Goal: Navigation & Orientation: Find specific page/section

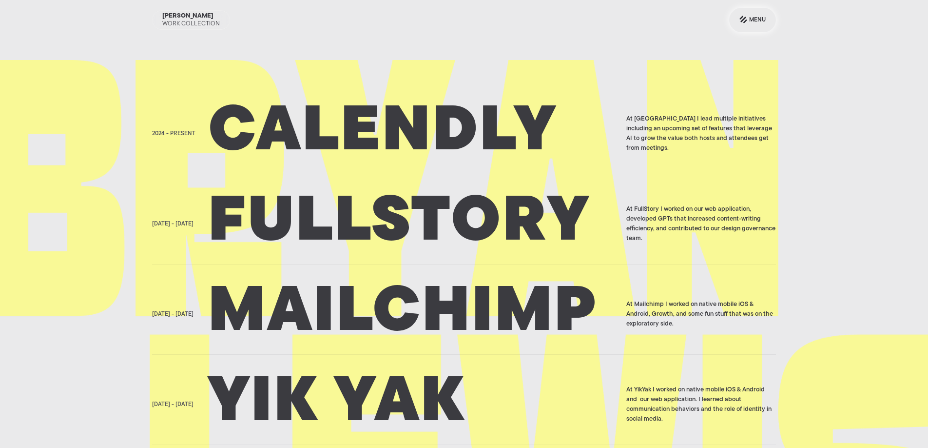
click at [752, 17] on div "Menu" at bounding box center [757, 20] width 17 height 12
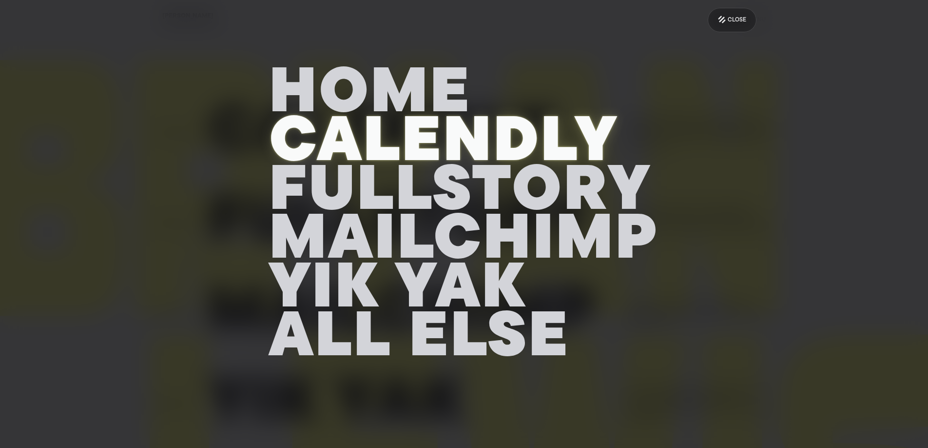
click at [467, 134] on h2 "Calendly" at bounding box center [464, 144] width 390 height 49
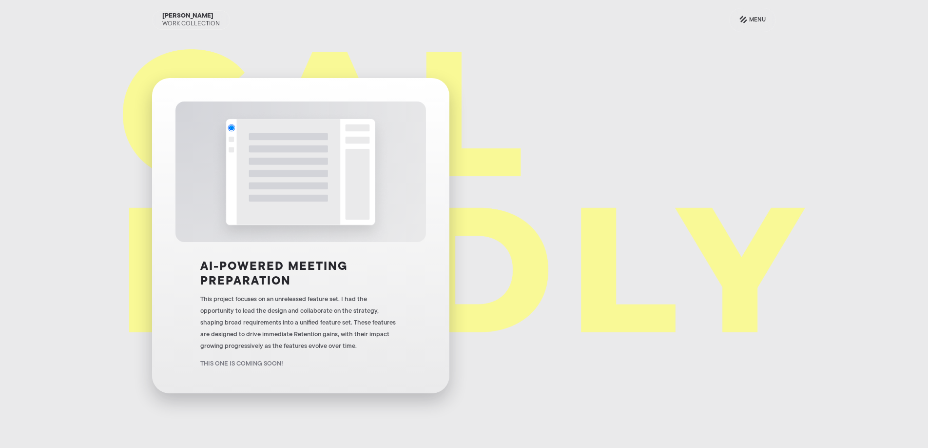
click at [314, 226] on img at bounding box center [301, 171] width 176 height 140
click at [293, 285] on h3 "AI-Powered Meeting Preparation" at bounding box center [300, 273] width 200 height 29
click at [750, 22] on div "Menu" at bounding box center [757, 20] width 17 height 12
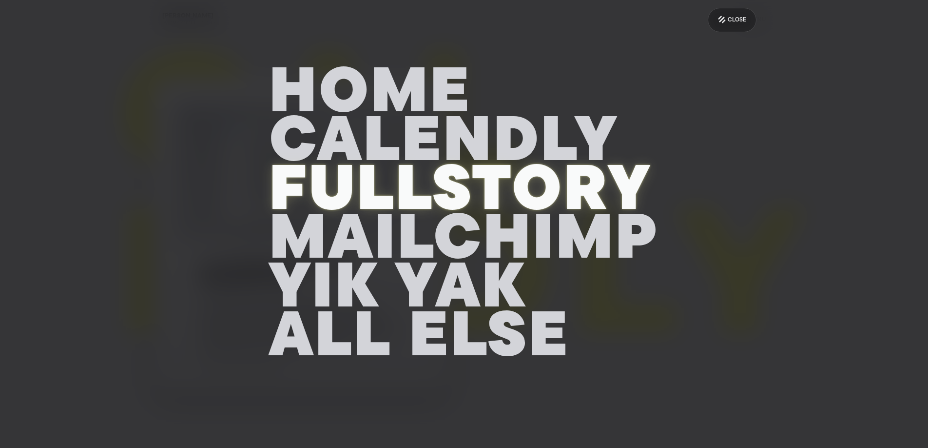
click at [475, 189] on h2 "Fullstory" at bounding box center [464, 193] width 390 height 49
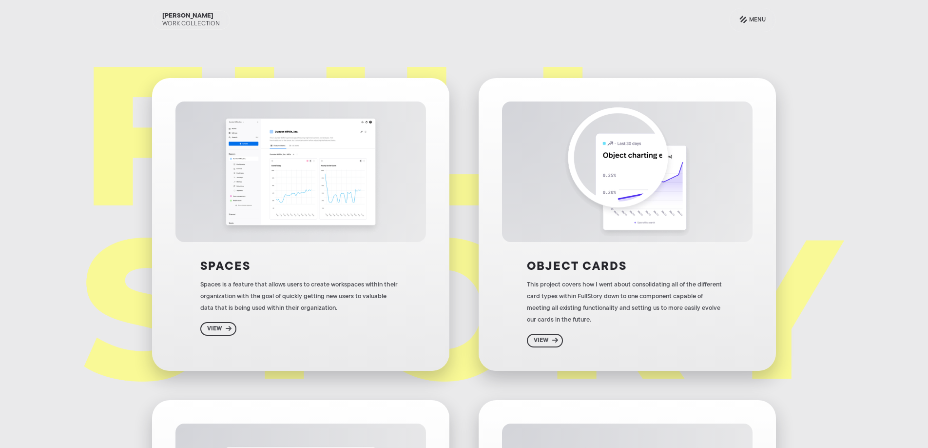
click at [286, 292] on div "Spaces is a feature that allows users to create workspaces within their organiz…" at bounding box center [300, 296] width 200 height 35
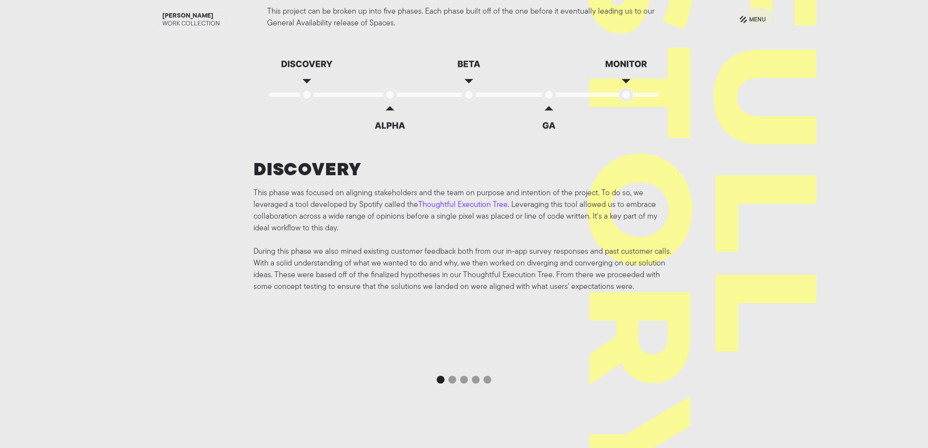
scroll to position [1852, 0]
click at [453, 374] on div "Show slide 2 of 5" at bounding box center [453, 378] width 8 height 8
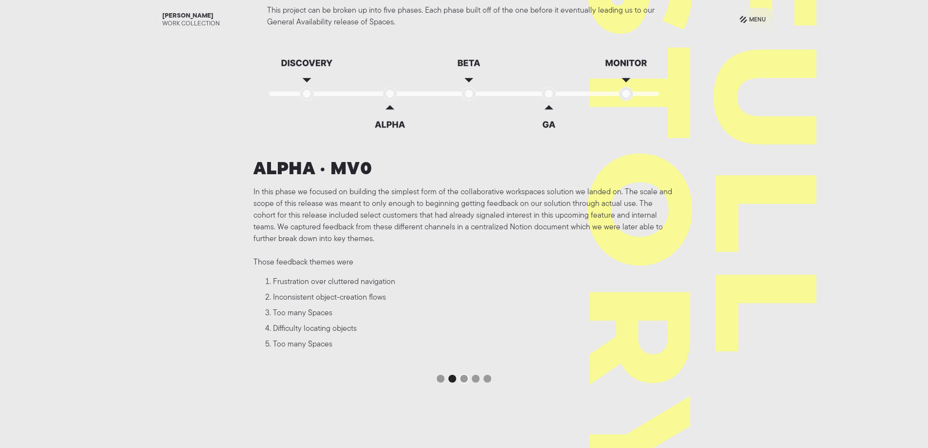
click at [462, 379] on div "Show slide 3 of 5" at bounding box center [464, 378] width 8 height 8
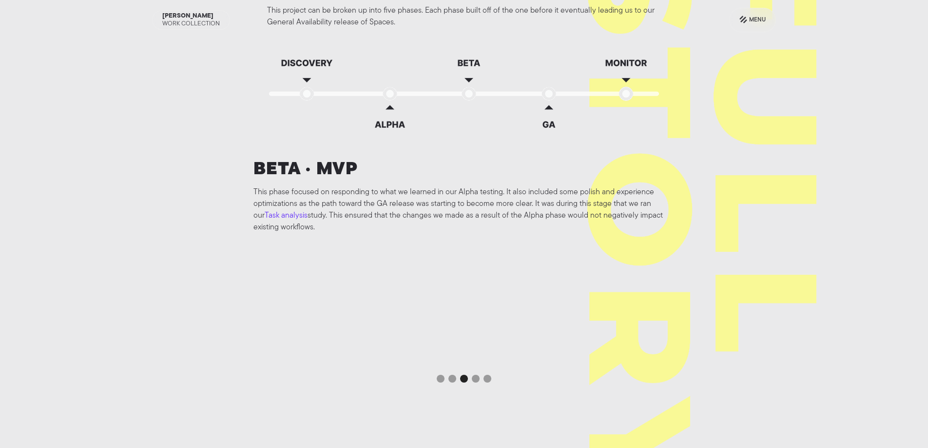
click at [308, 212] on link "Task analysis" at bounding box center [286, 216] width 43 height 8
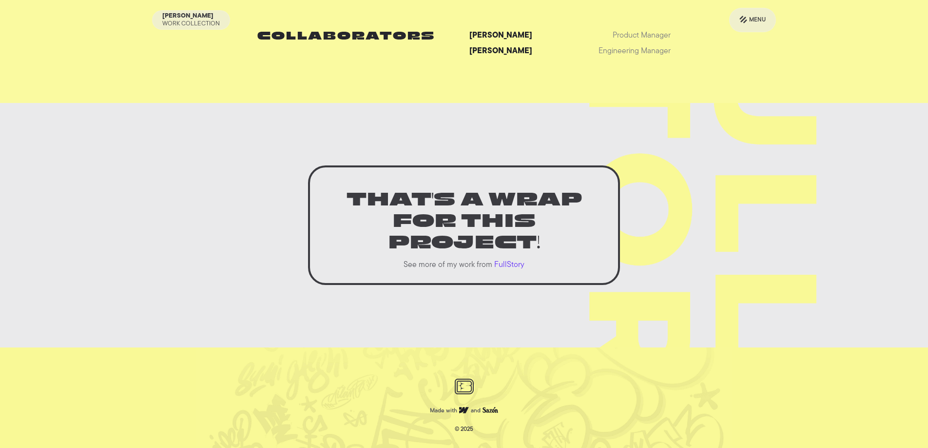
scroll to position [5915, 0]
